Goal: Information Seeking & Learning: Check status

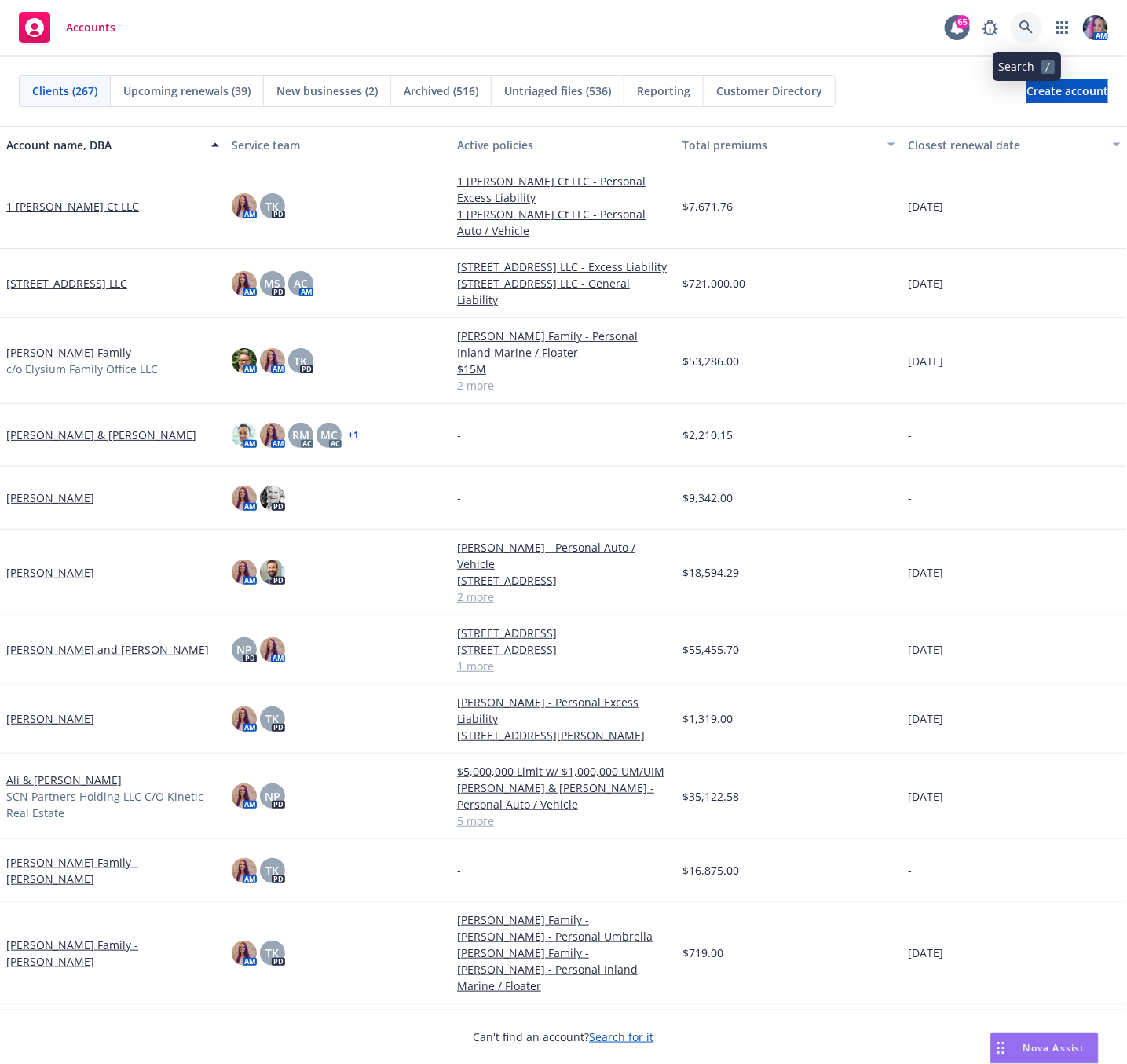
click at [1026, 36] on link at bounding box center [1026, 27] width 31 height 31
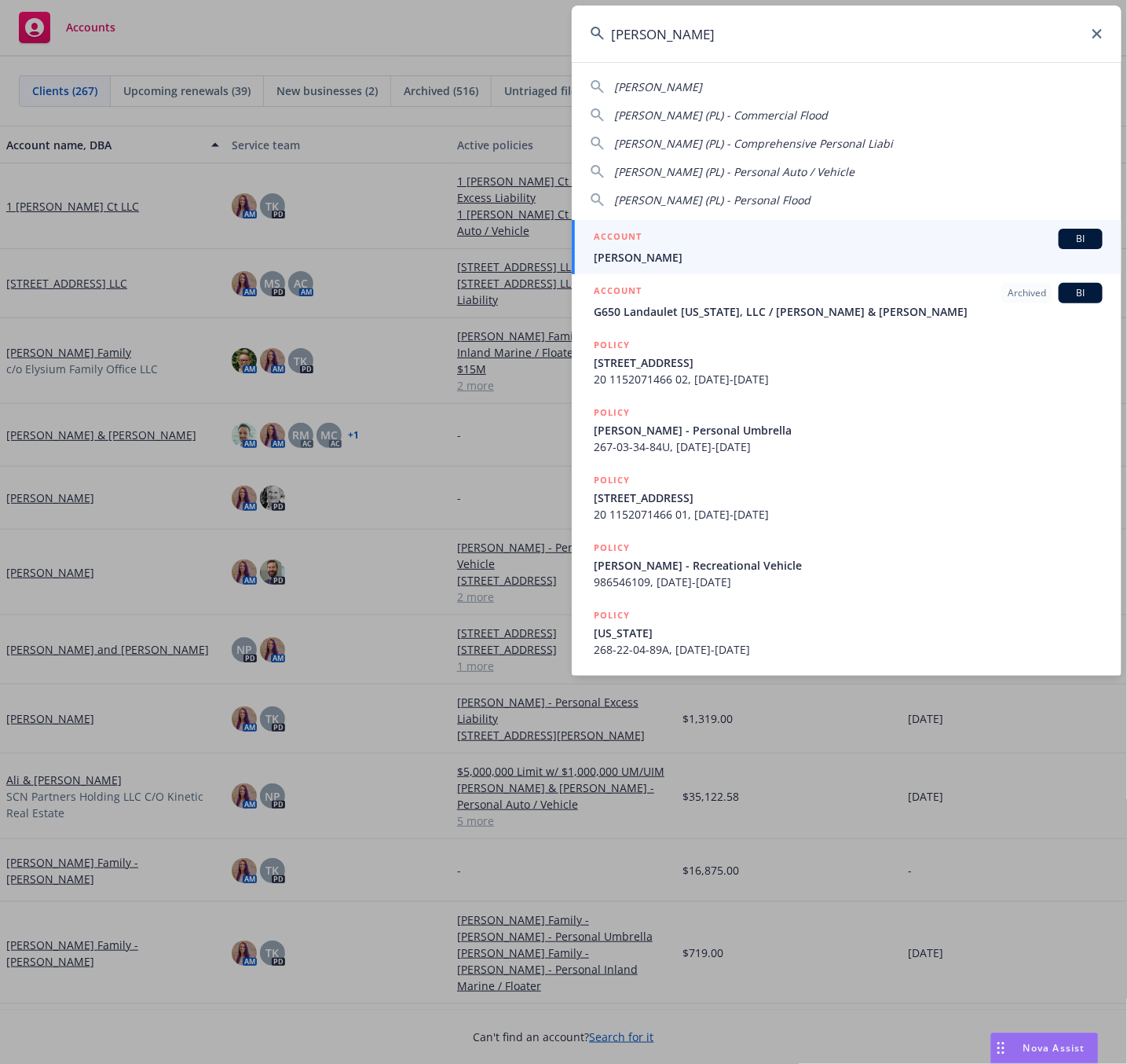
type input "[PERSON_NAME]"
click at [682, 259] on span "[PERSON_NAME]" at bounding box center [848, 257] width 509 height 16
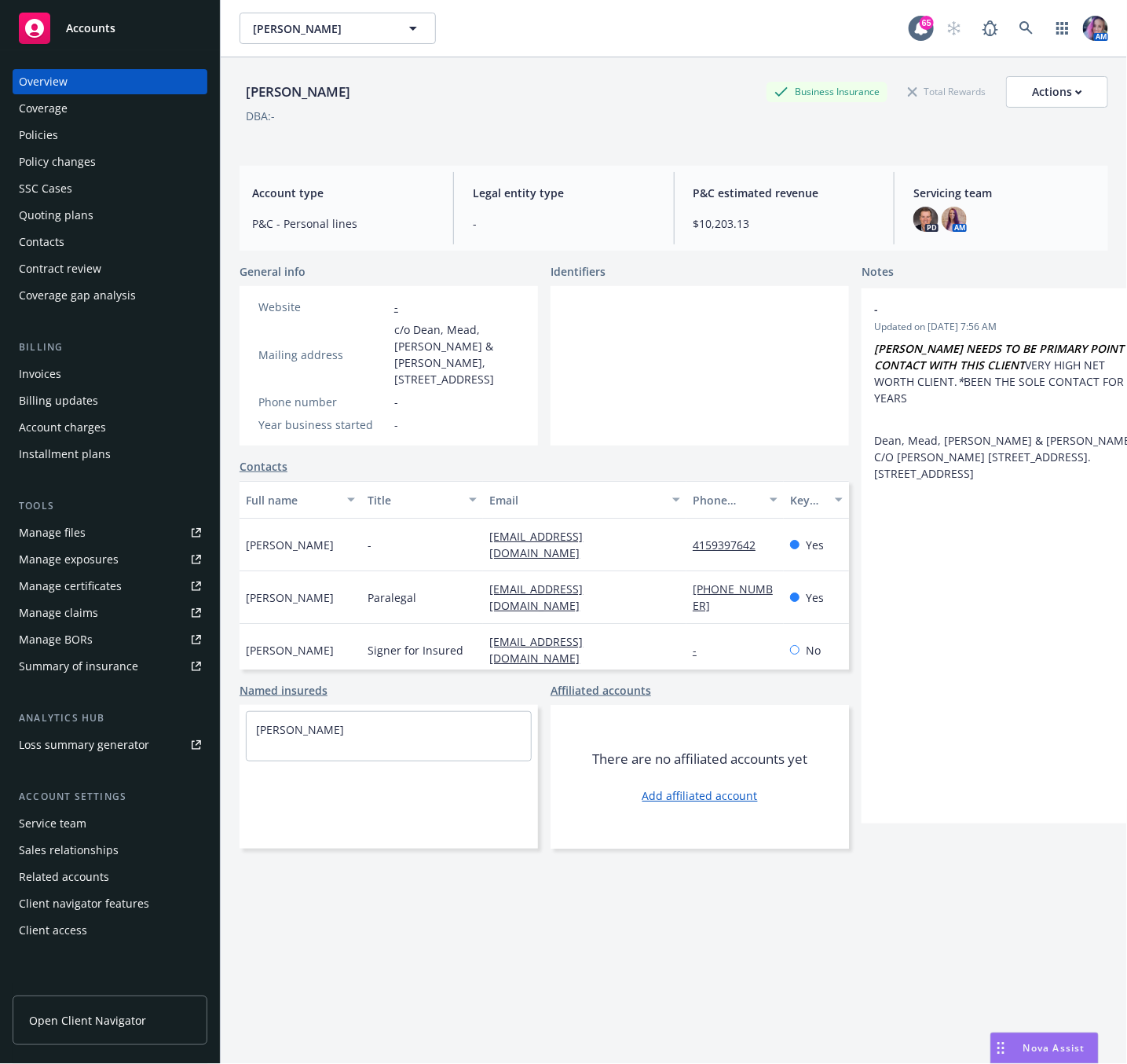
click at [60, 140] on div "Policies" at bounding box center [110, 135] width 182 height 25
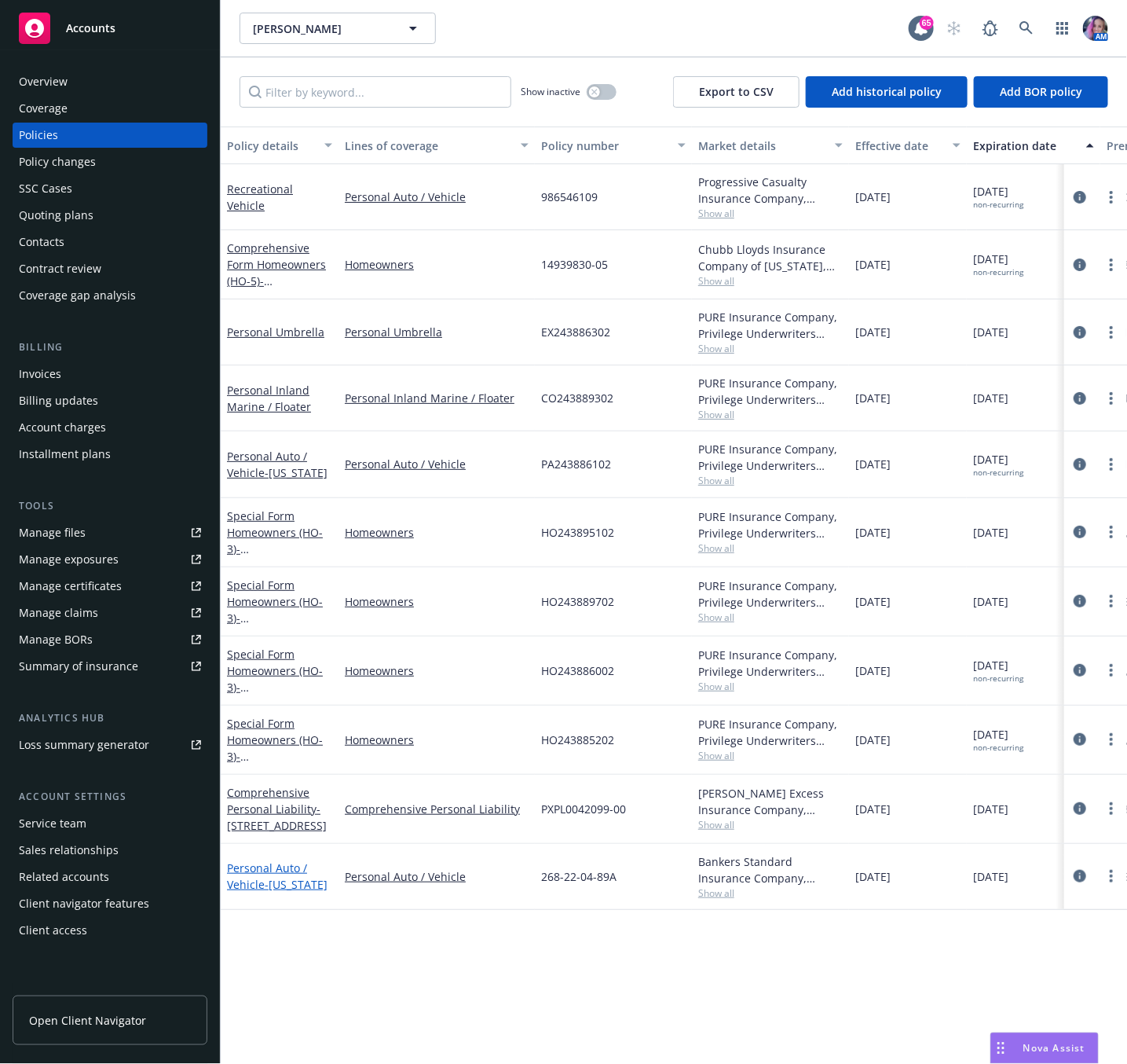
click at [290, 889] on span "- [US_STATE]" at bounding box center [296, 884] width 63 height 15
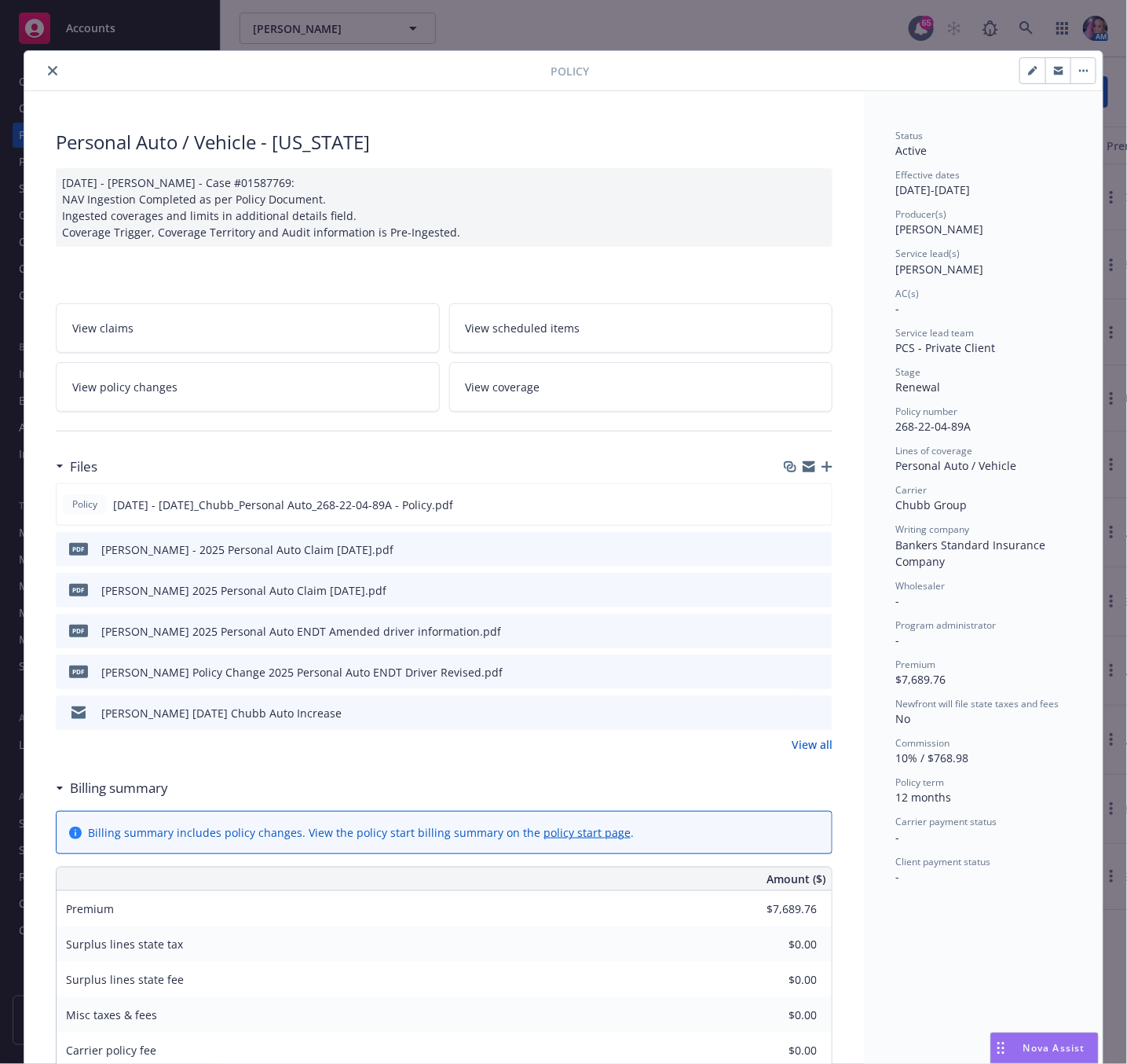
drag, startPoint x: 45, startPoint y: 76, endPoint x: 415, endPoint y: 59, distance: 370.4
click at [45, 76] on button "close" at bounding box center [52, 71] width 19 height 19
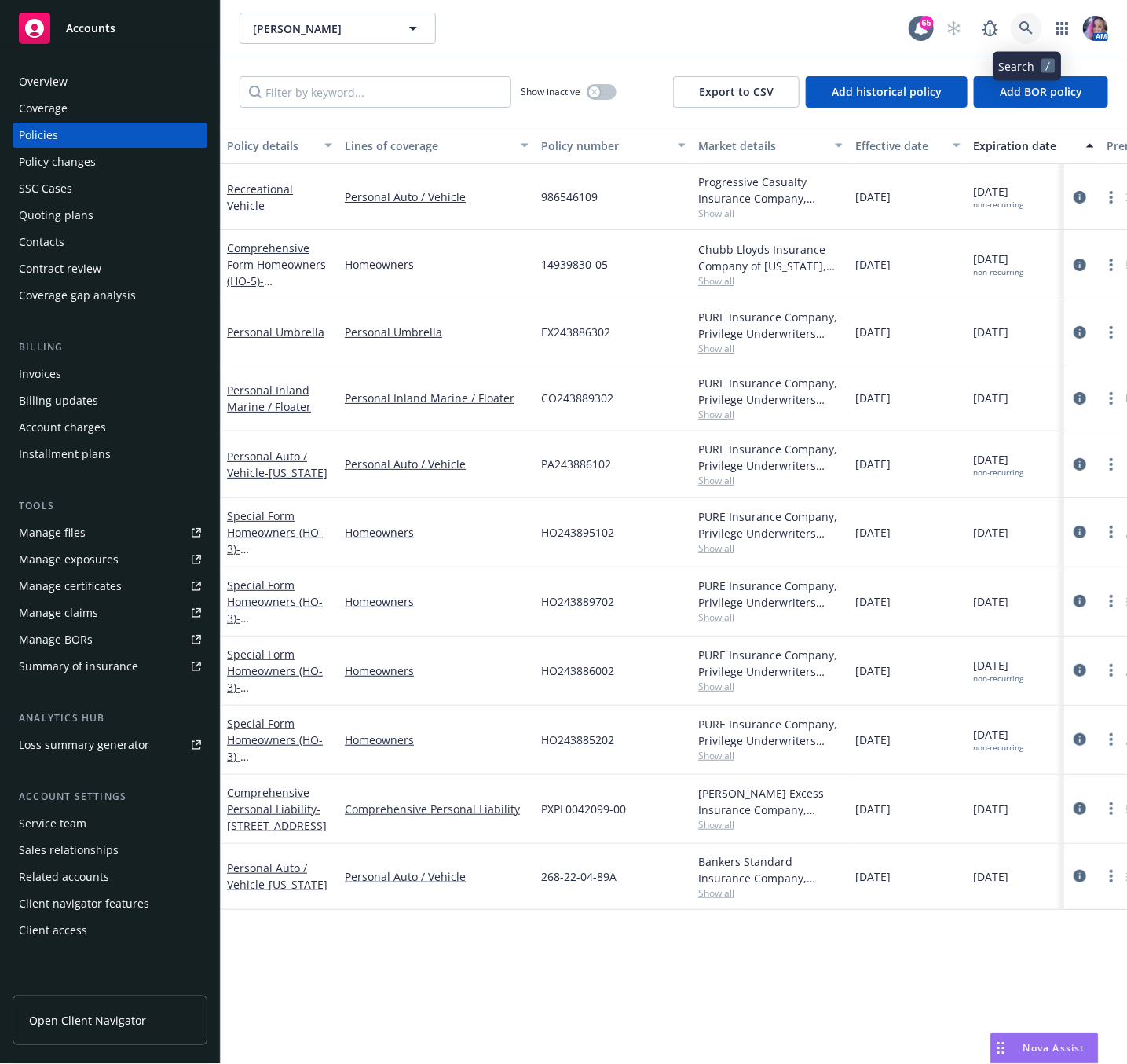
click at [1032, 29] on icon at bounding box center [1027, 29] width 14 height 14
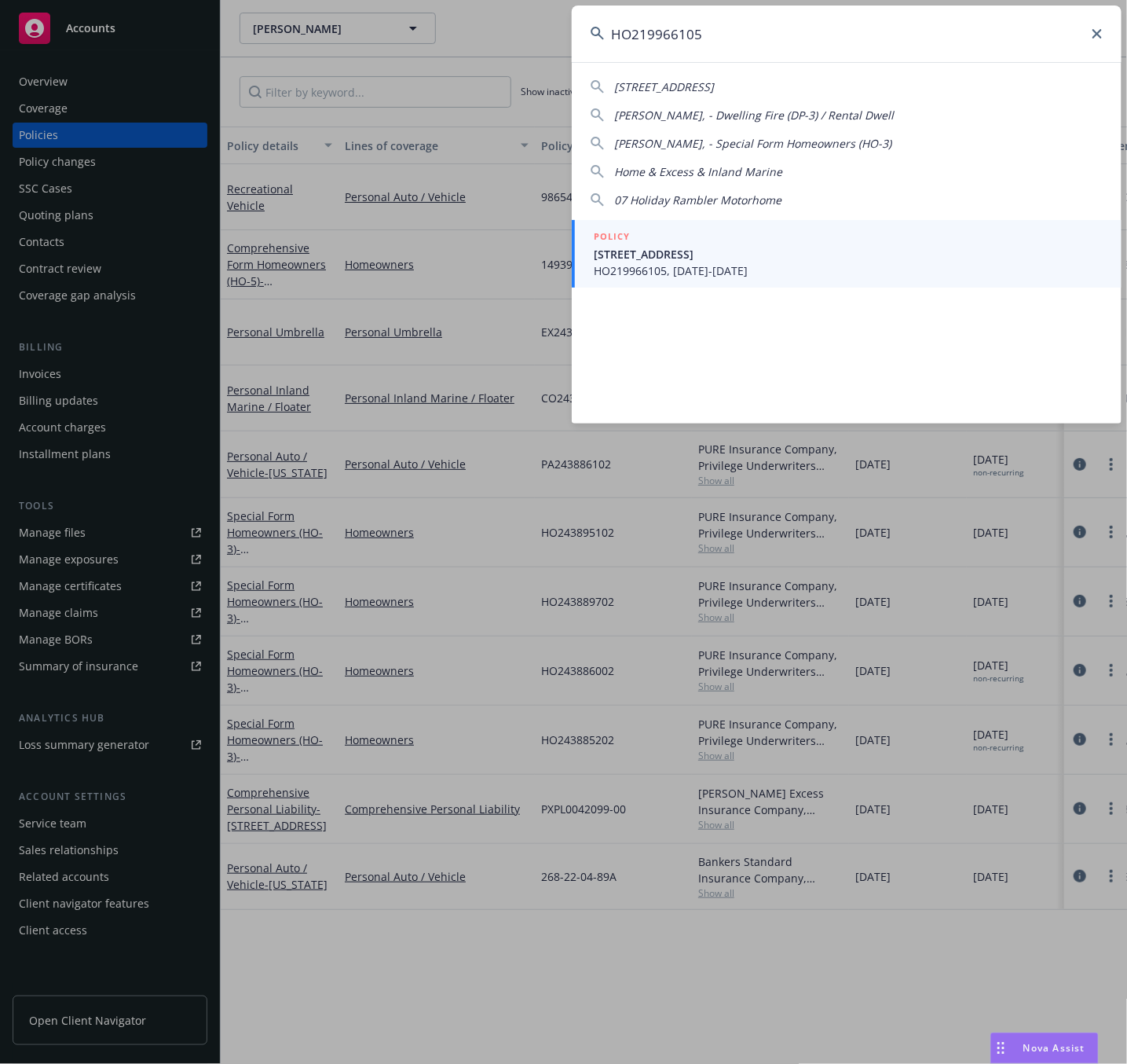
type input "HO219966105"
click at [1101, 34] on icon at bounding box center [1098, 34] width 10 height 10
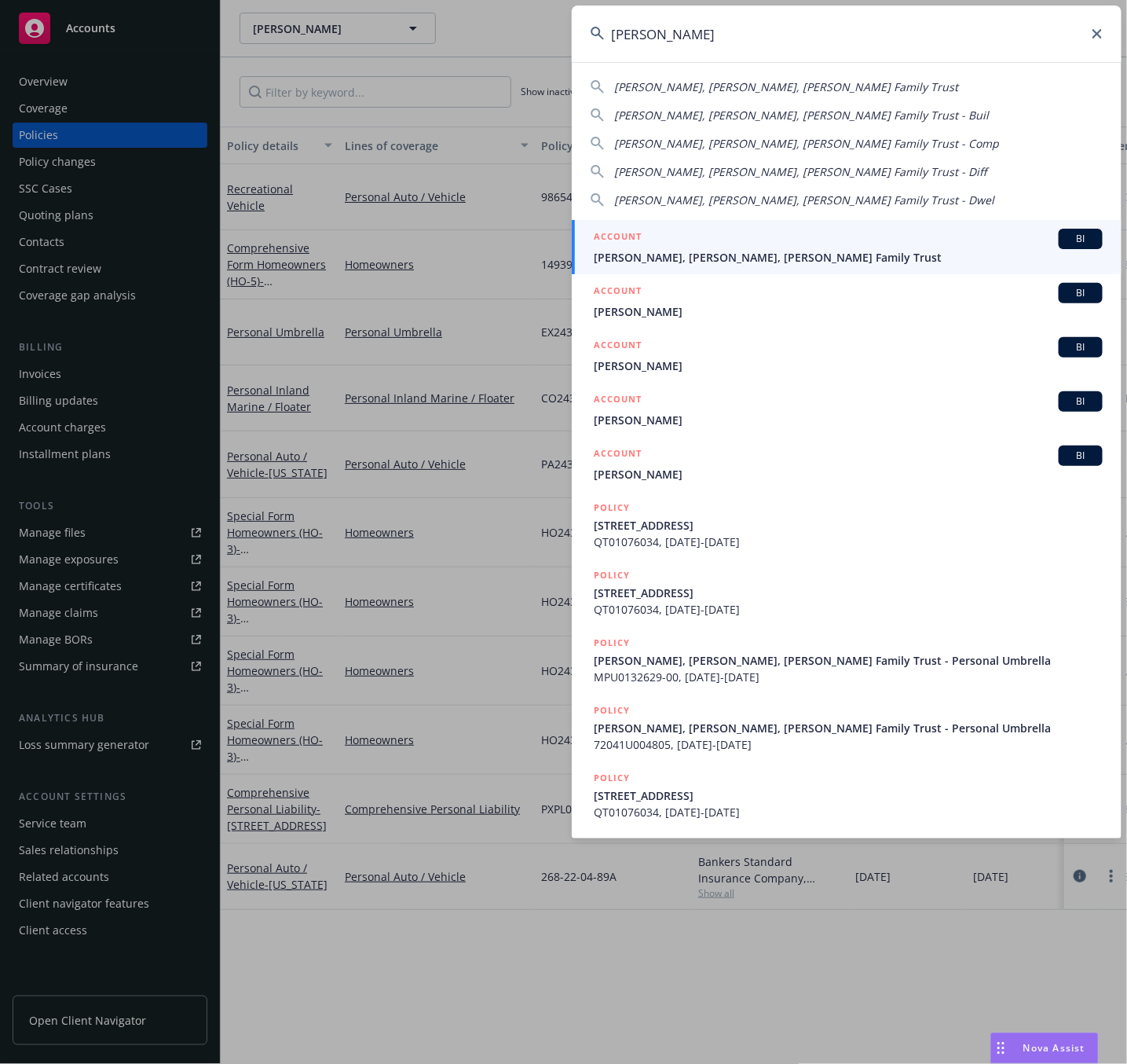
type input "[PERSON_NAME]"
click at [660, 249] on span "[PERSON_NAME], [PERSON_NAME], [PERSON_NAME] Family Trust" at bounding box center [848, 257] width 509 height 16
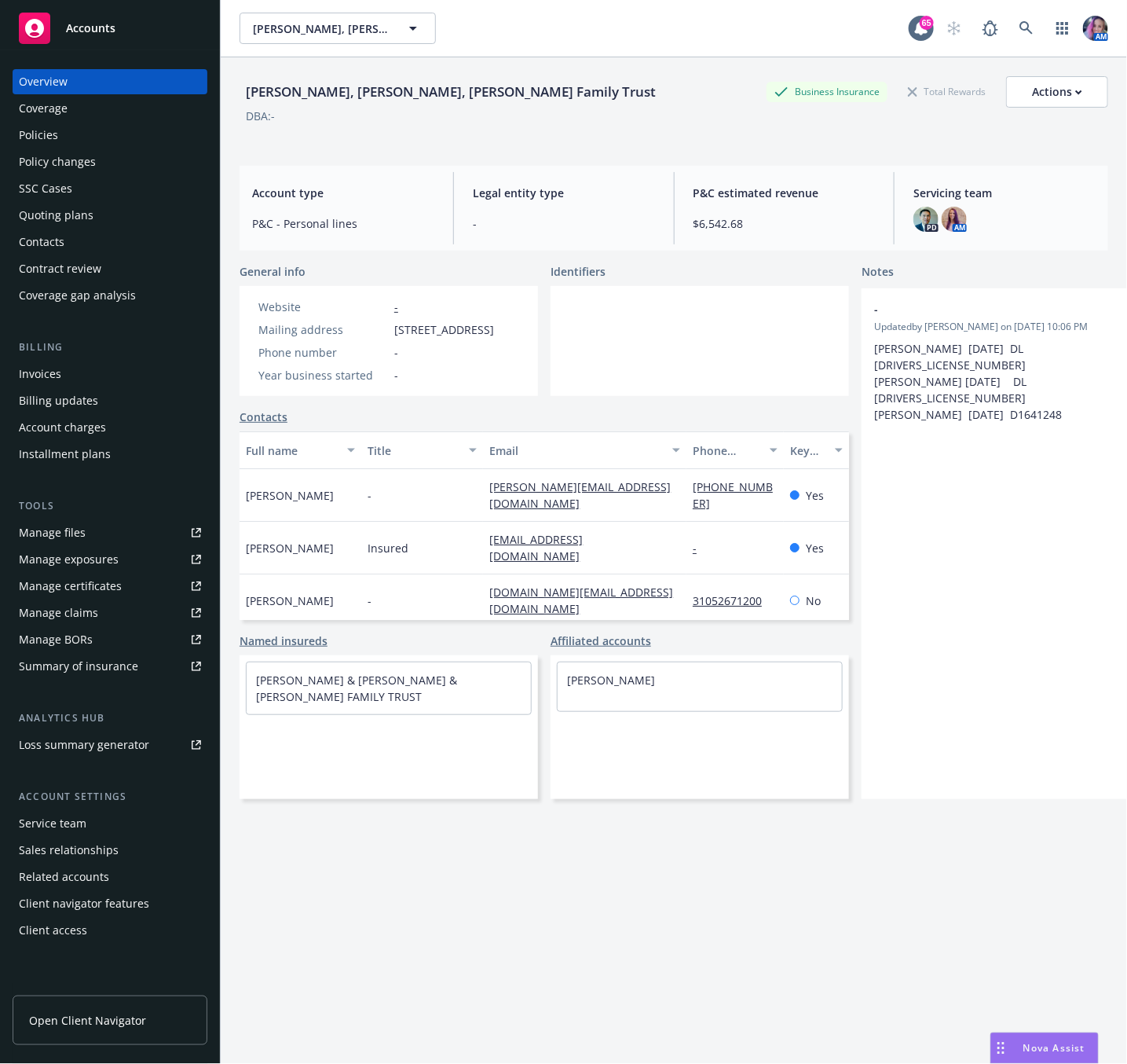
click at [96, 128] on div "Policies" at bounding box center [110, 135] width 182 height 25
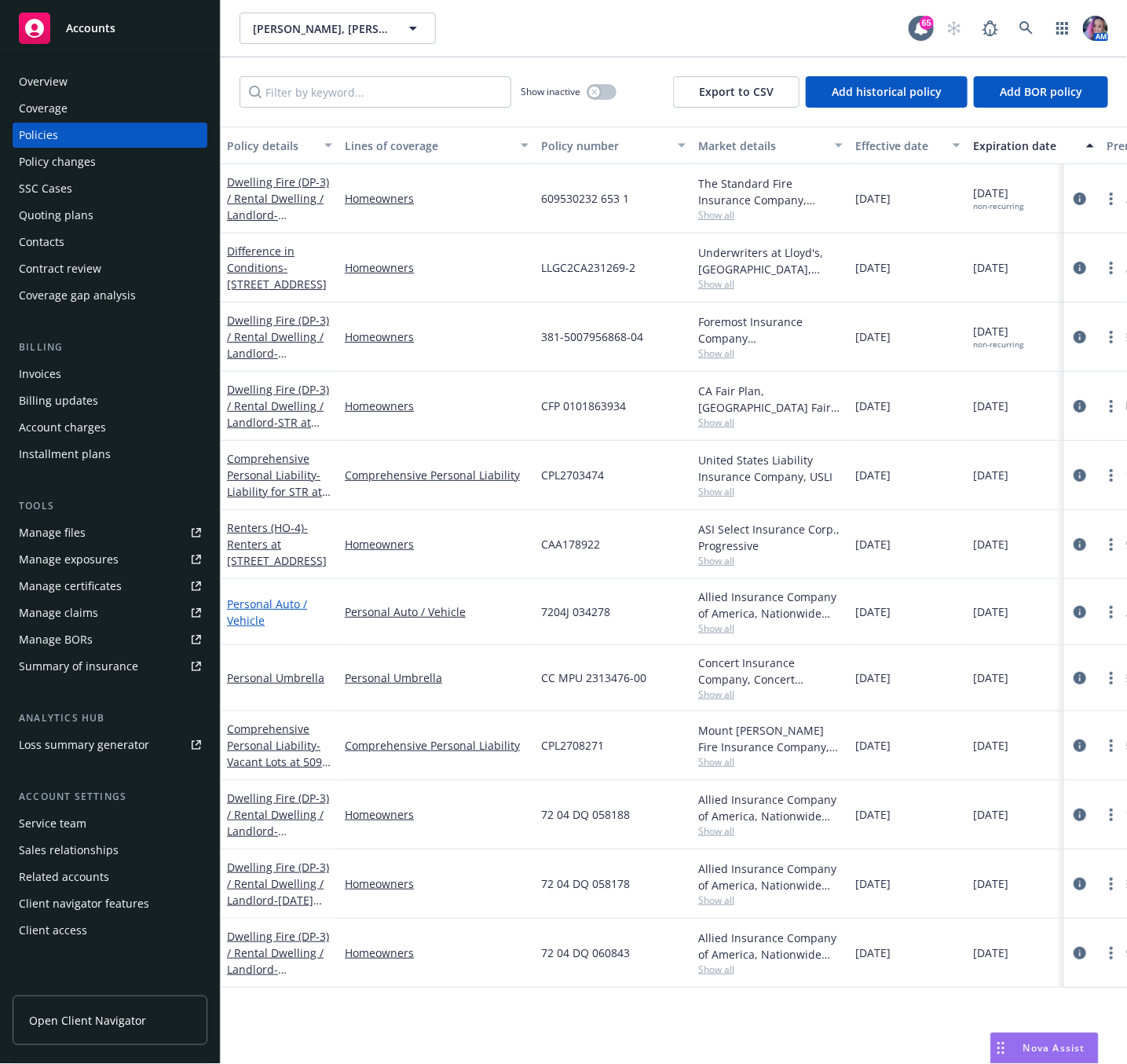
click at [267, 607] on link "Personal Auto / Vehicle" at bounding box center [267, 612] width 80 height 31
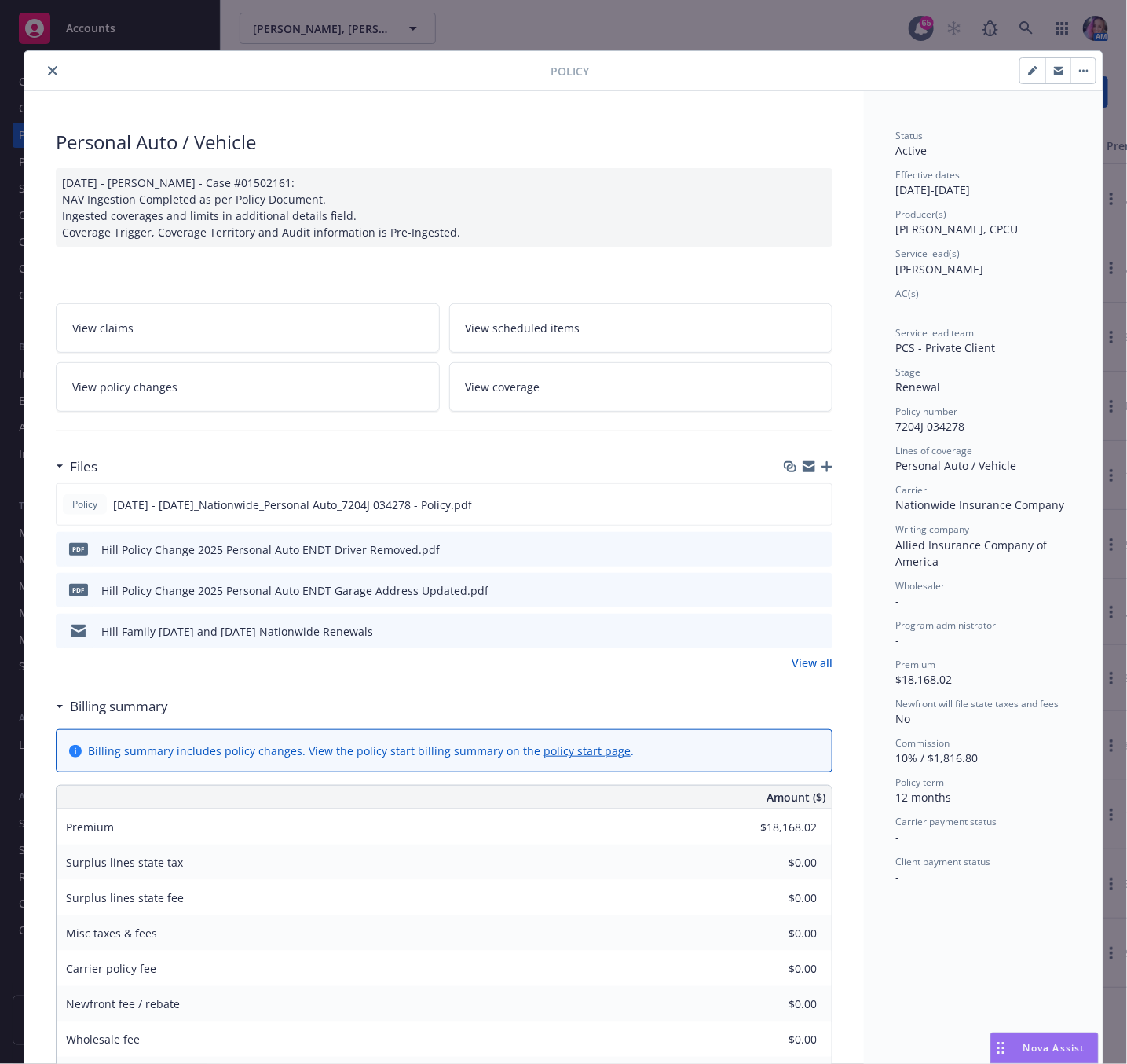
drag, startPoint x: 38, startPoint y: 71, endPoint x: 420, endPoint y: 50, distance: 382.6
click at [48, 71] on icon "close" at bounding box center [53, 71] width 10 height 10
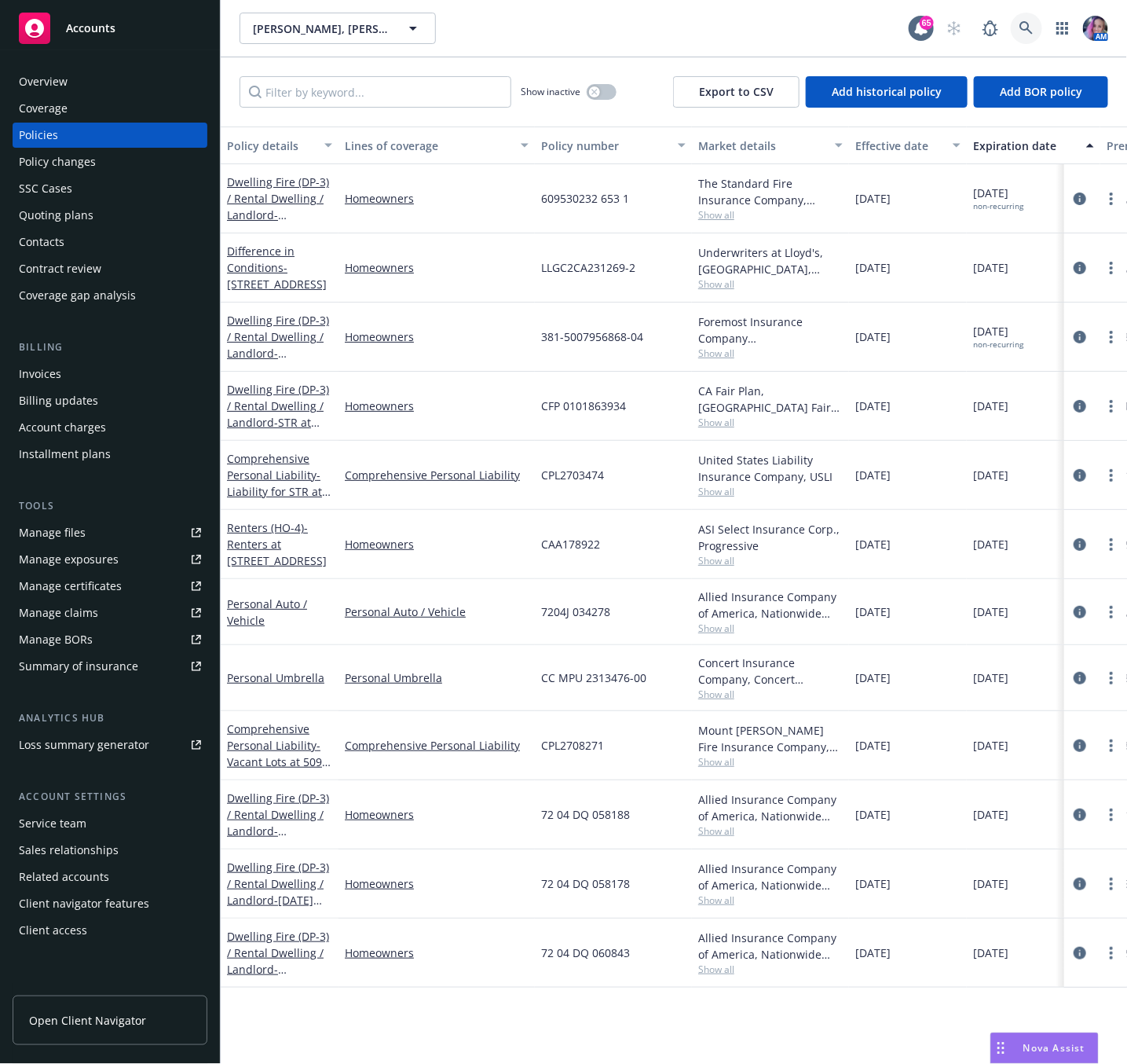
click at [1025, 30] on icon at bounding box center [1027, 29] width 14 height 14
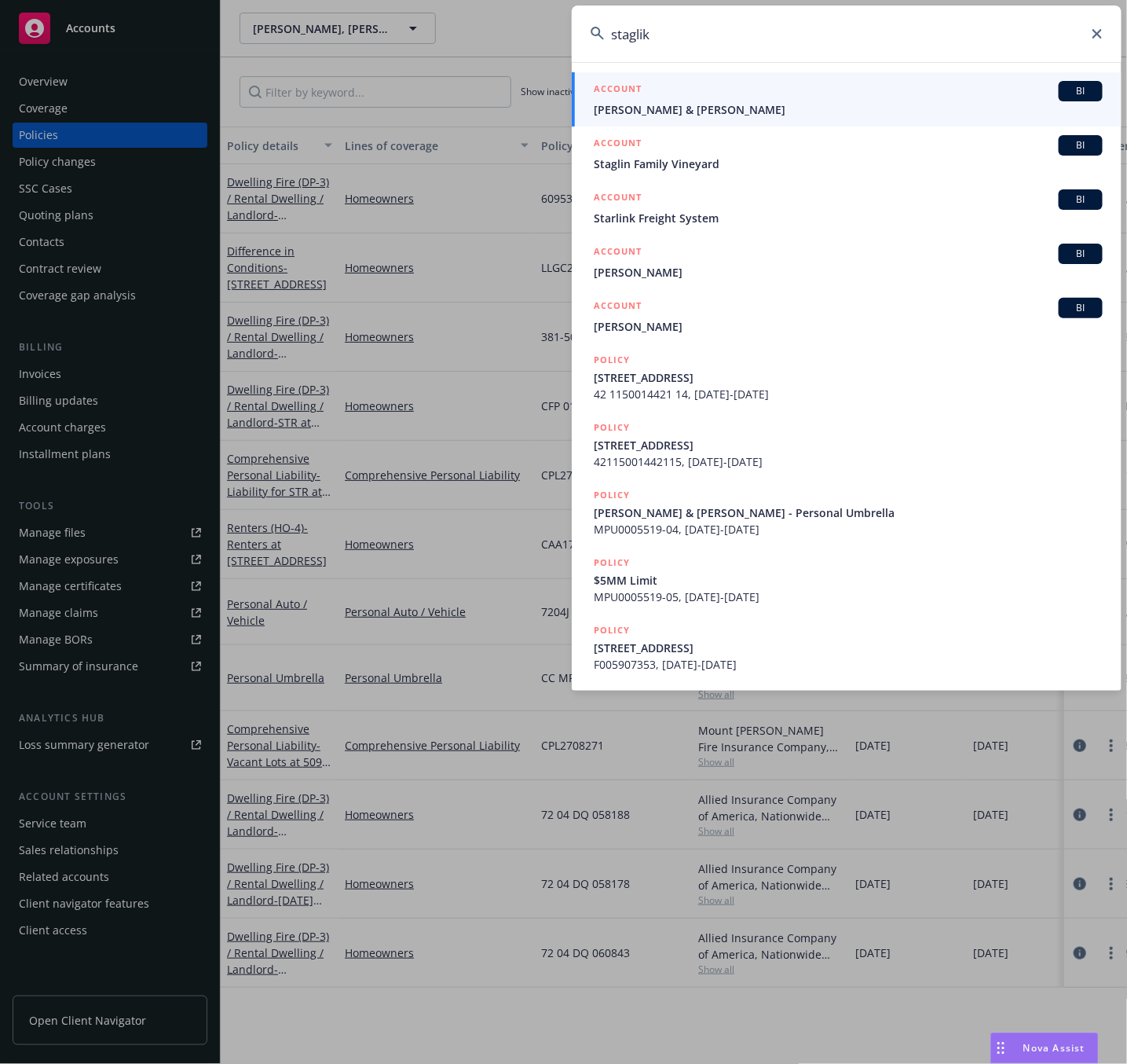
type input "staglik"
click at [660, 99] on div "ACCOUNT BI" at bounding box center [848, 91] width 509 height 21
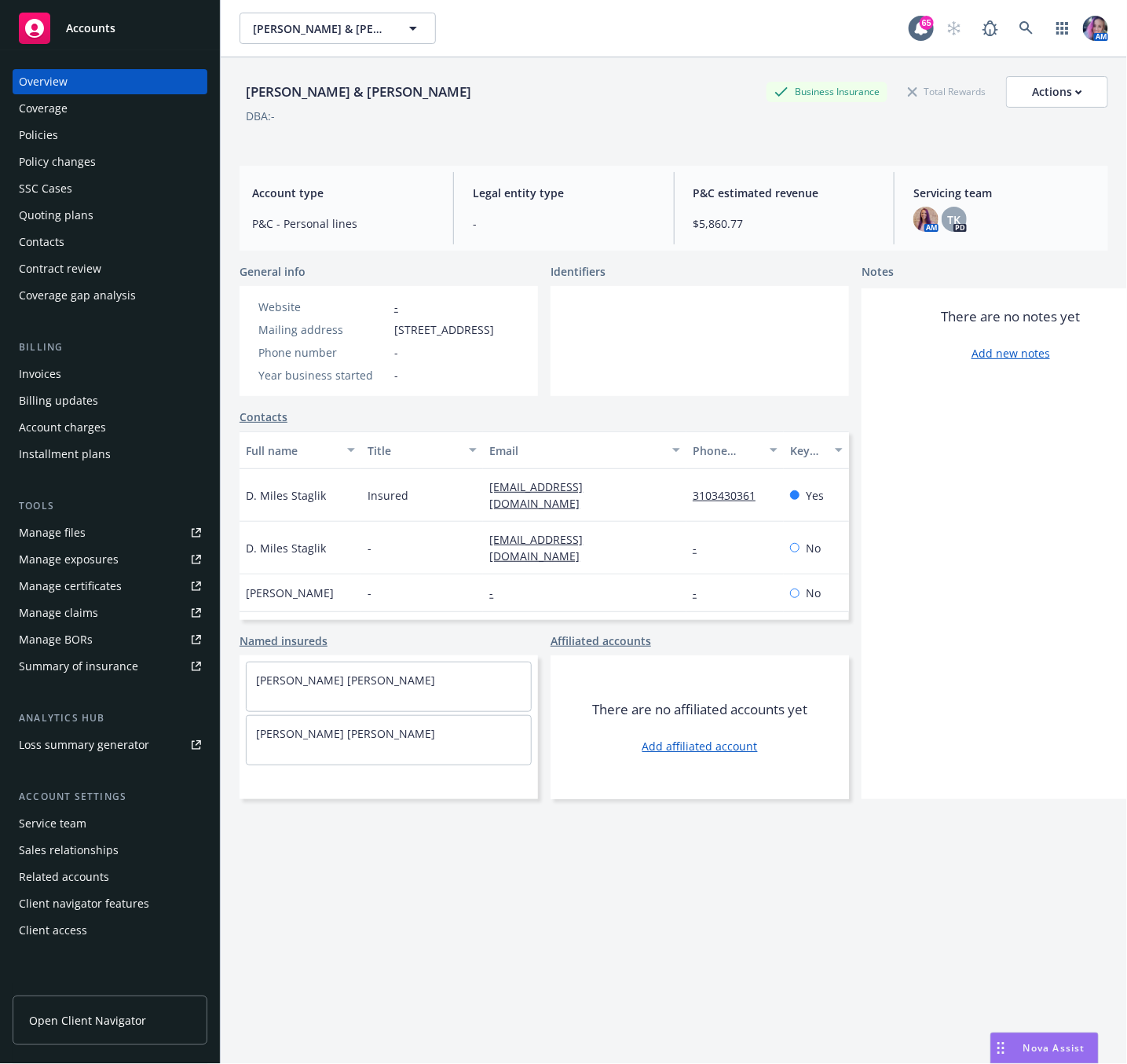
click at [60, 134] on div "Policies" at bounding box center [110, 135] width 182 height 25
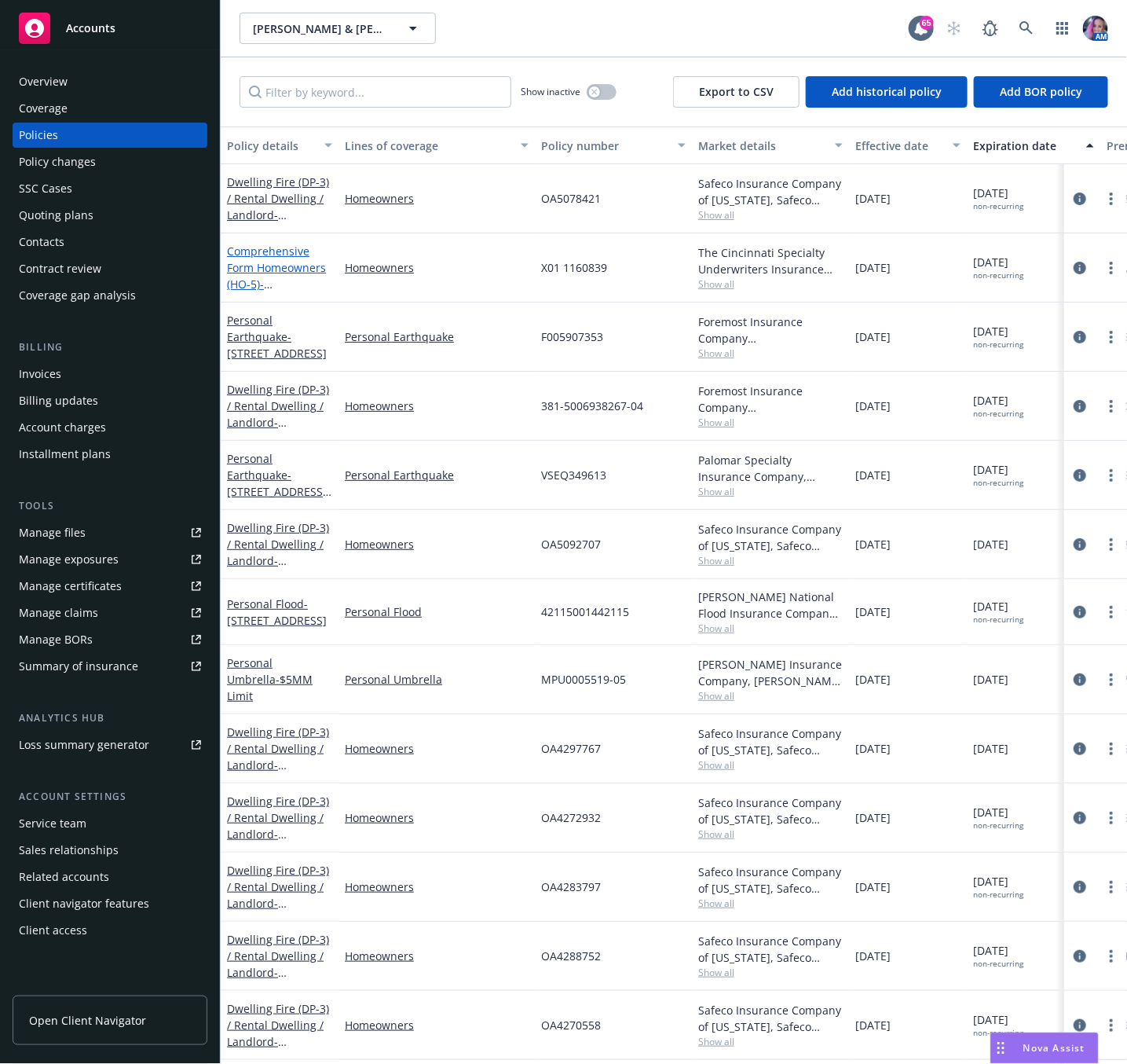
click at [280, 262] on link "Comprehensive Form Homeowners (HO-5) - [STREET_ADDRESS][PERSON_NAME]" at bounding box center [277, 284] width 100 height 81
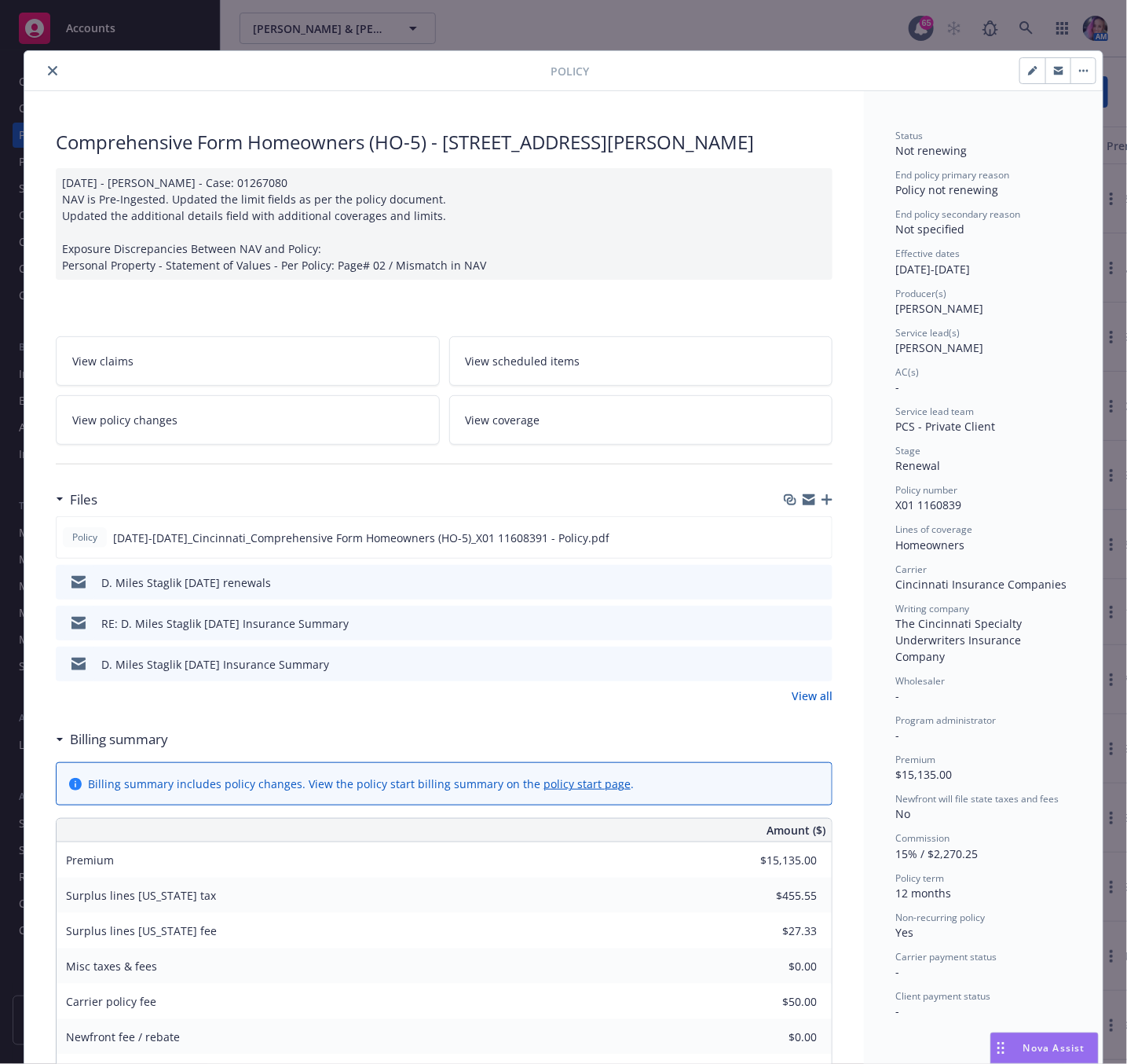
click at [49, 73] on button "close" at bounding box center [52, 71] width 19 height 19
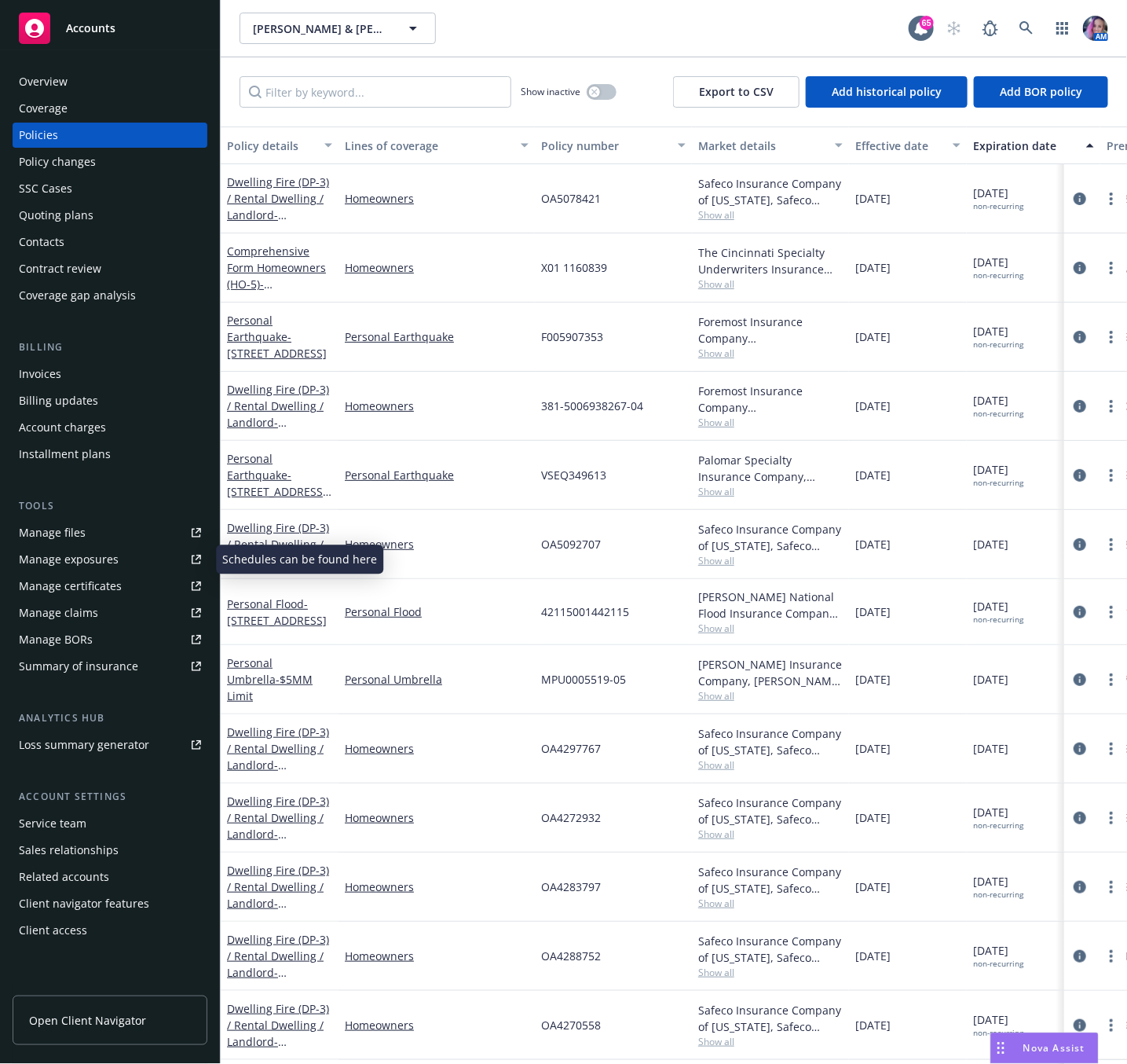
click at [76, 559] on div "Manage exposures" at bounding box center [69, 559] width 100 height 25
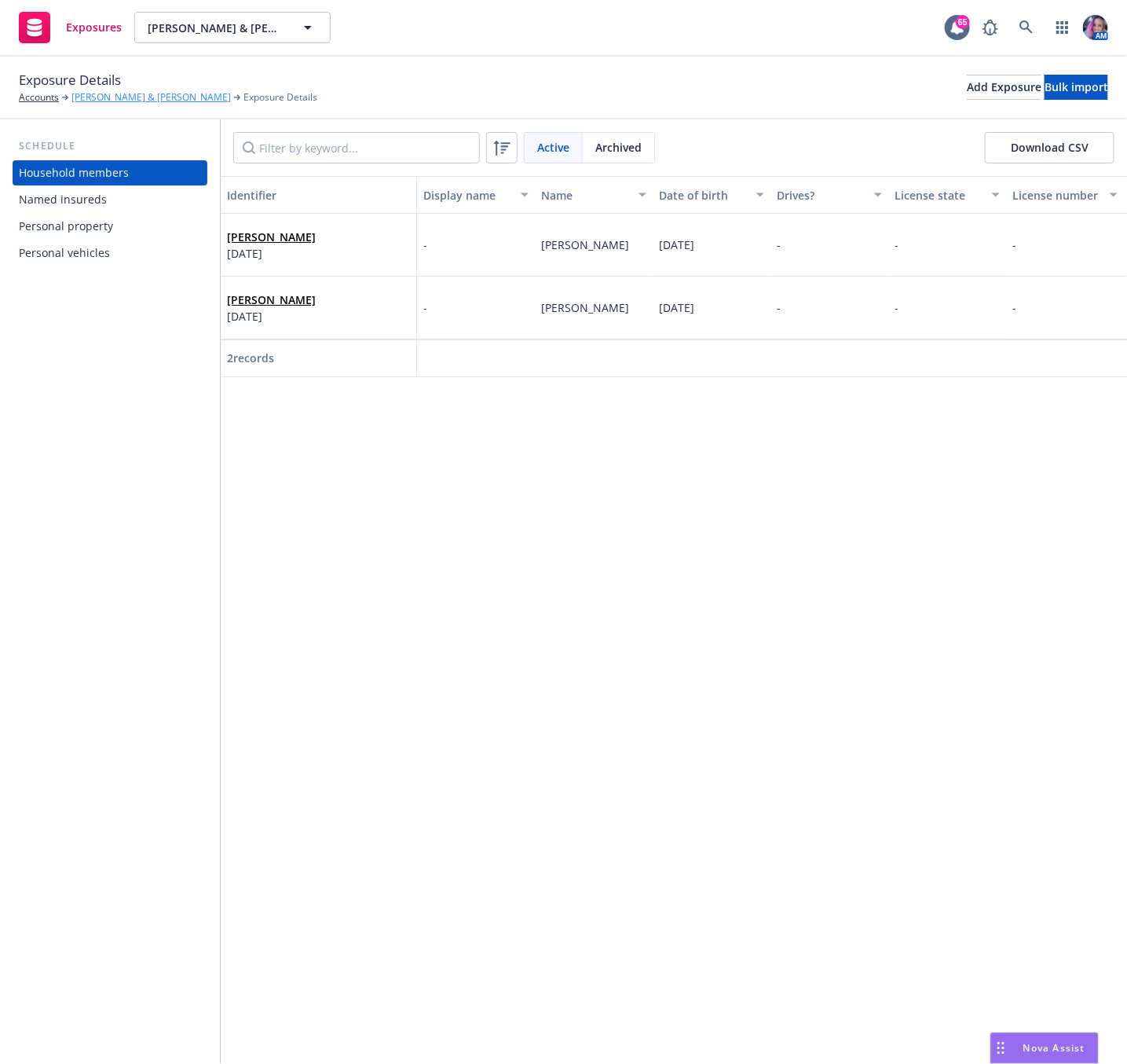
click at [116, 92] on link "[PERSON_NAME] & [PERSON_NAME]" at bounding box center [151, 97] width 160 height 14
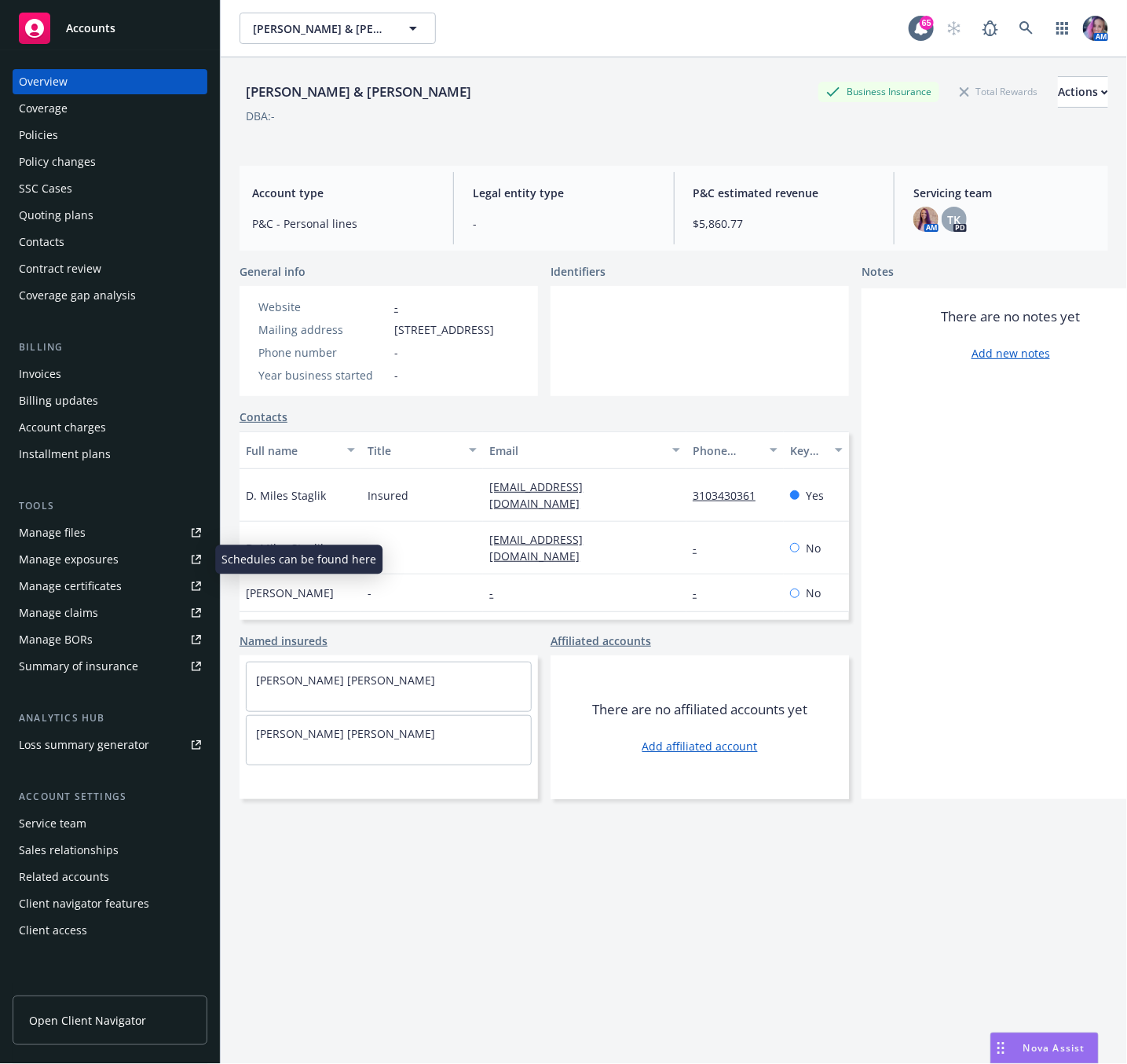
click at [89, 552] on div "Manage exposures" at bounding box center [69, 559] width 100 height 25
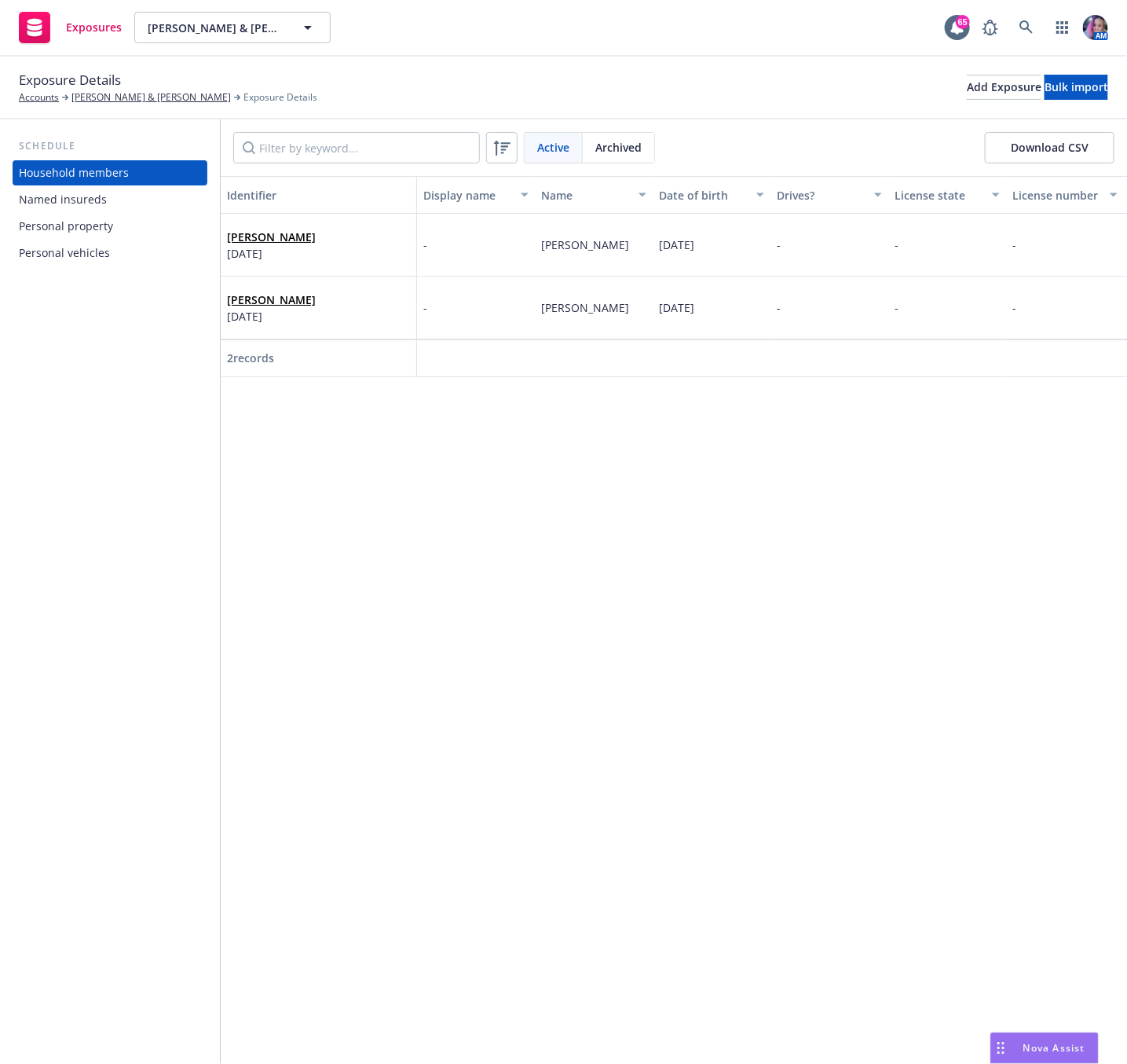
click at [63, 192] on div "Named insureds" at bounding box center [63, 199] width 88 height 25
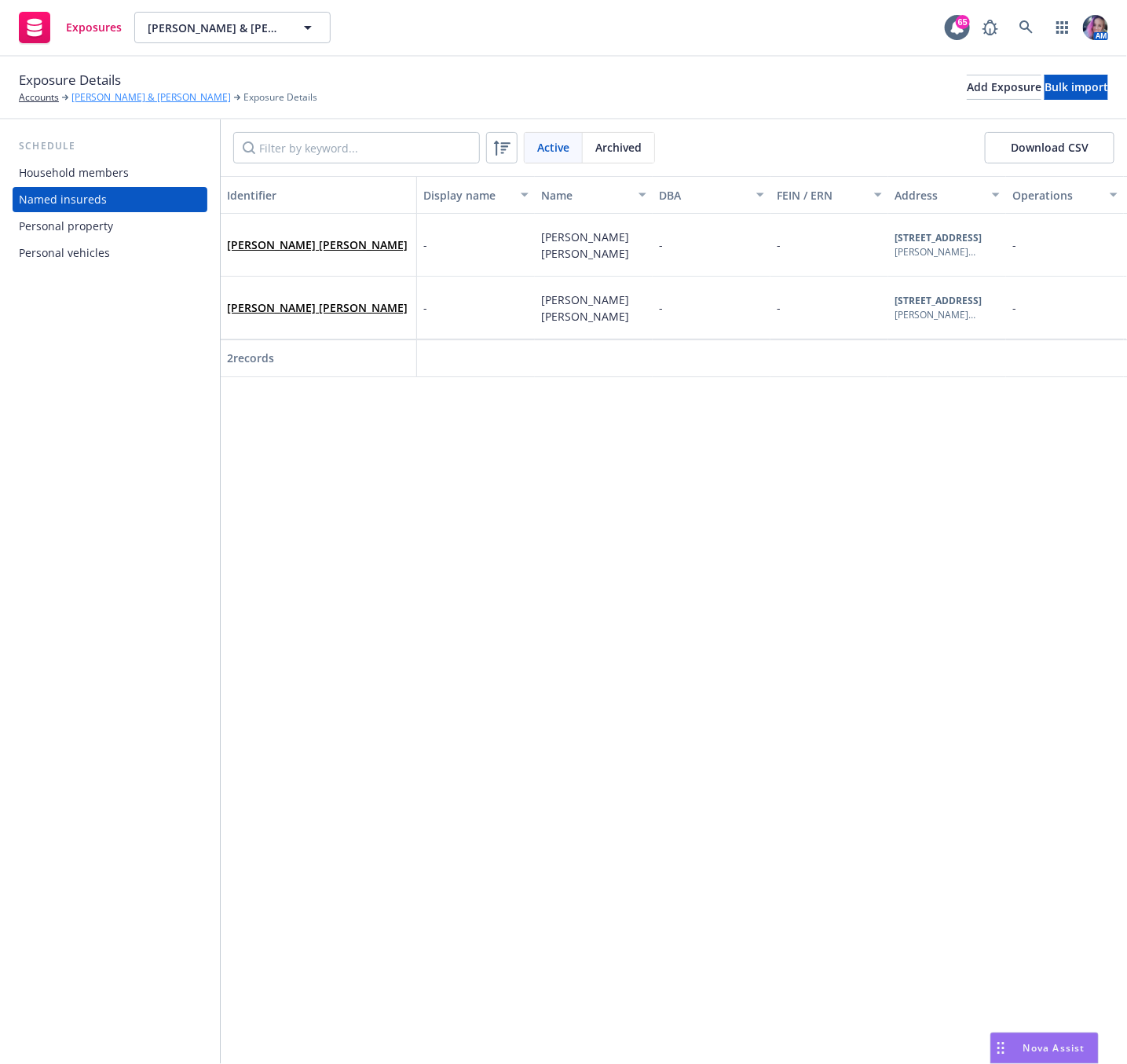
click at [121, 95] on link "[PERSON_NAME] & [PERSON_NAME]" at bounding box center [151, 97] width 160 height 14
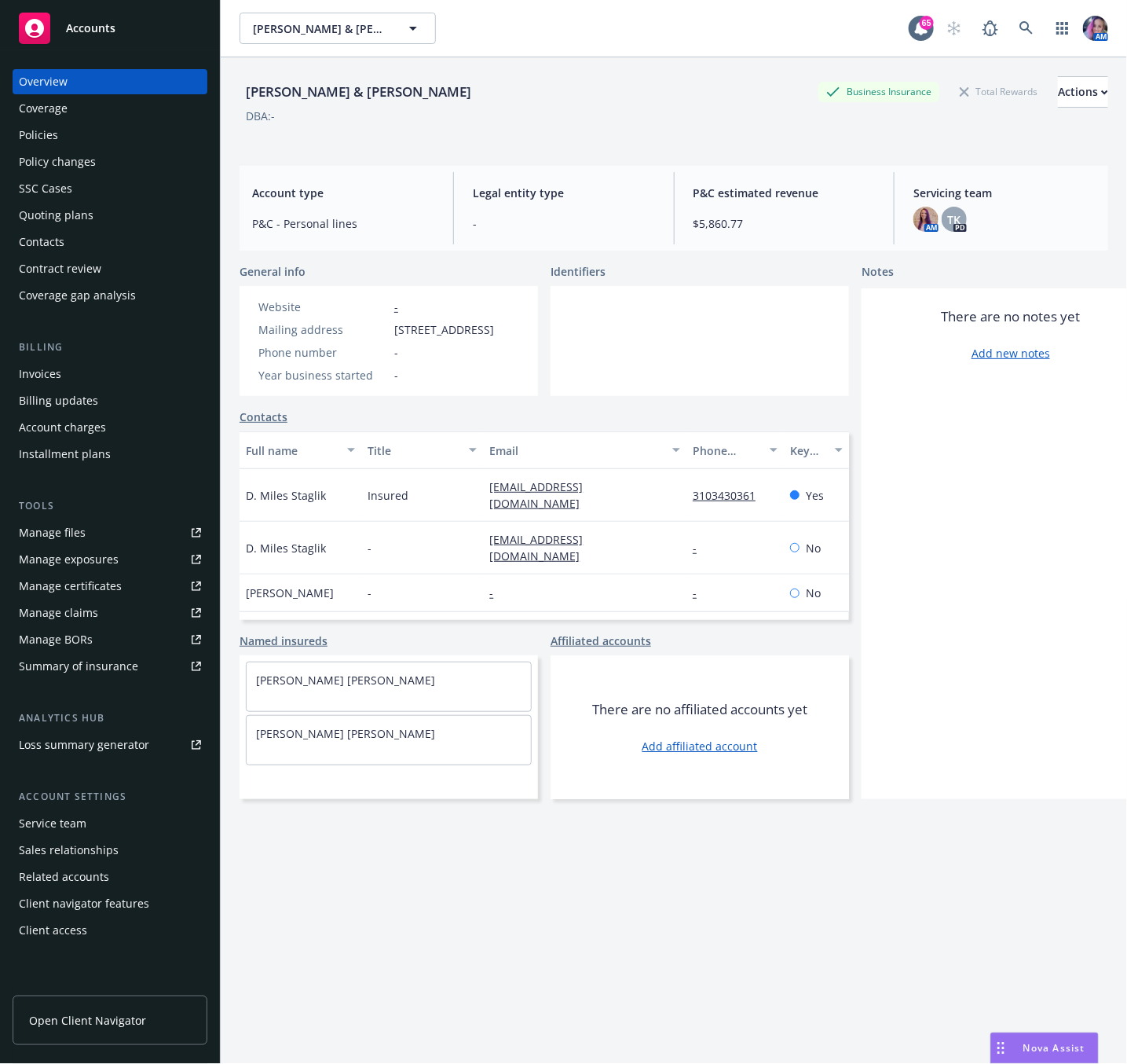
click at [63, 130] on div "Policies" at bounding box center [110, 135] width 182 height 25
